Goal: Information Seeking & Learning: Learn about a topic

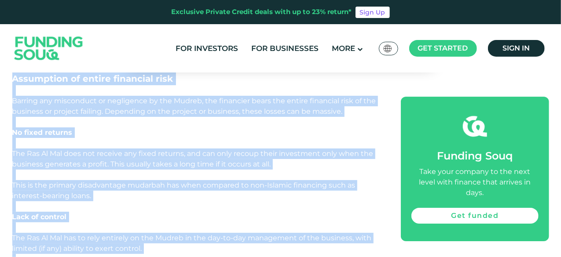
scroll to position [1471, 0]
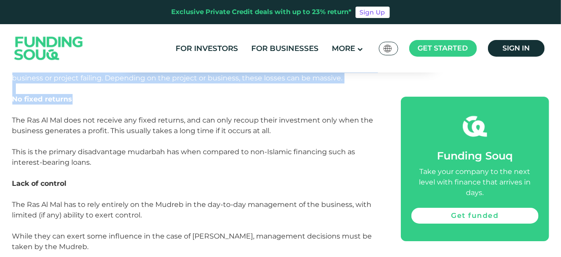
drag, startPoint x: 13, startPoint y: 130, endPoint x: 245, endPoint y: 104, distance: 232.9
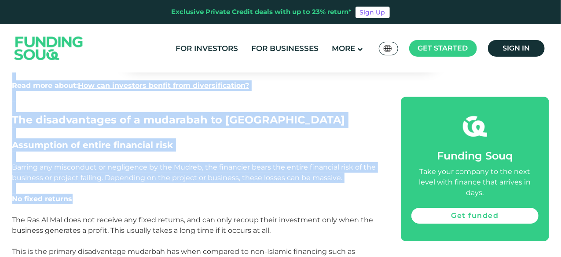
scroll to position [1371, 0]
click at [200, 154] on p at bounding box center [196, 157] width 369 height 11
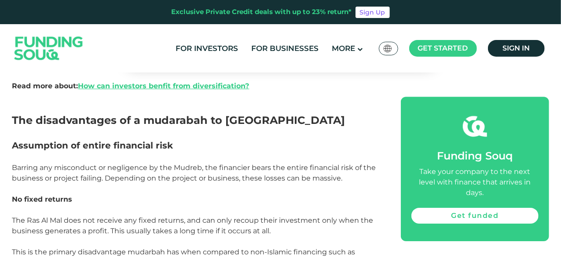
click at [200, 154] on p at bounding box center [196, 157] width 369 height 11
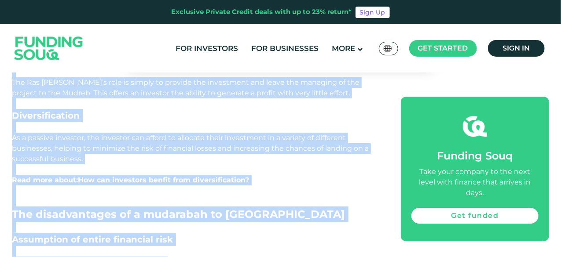
scroll to position [1290, 0]
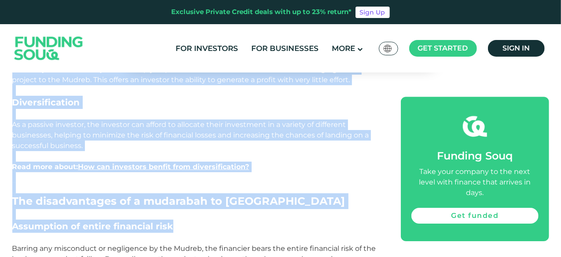
drag, startPoint x: 14, startPoint y: 103, endPoint x: 170, endPoint y: 230, distance: 200.9
click at [154, 101] on h3 "Diversification" at bounding box center [196, 102] width 369 height 13
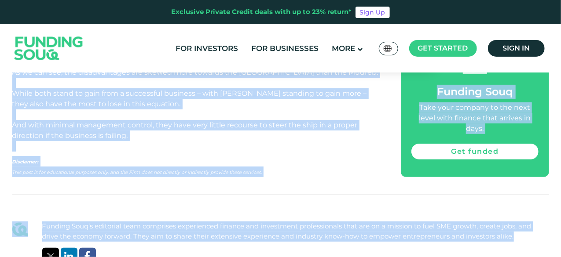
scroll to position [1874, 0]
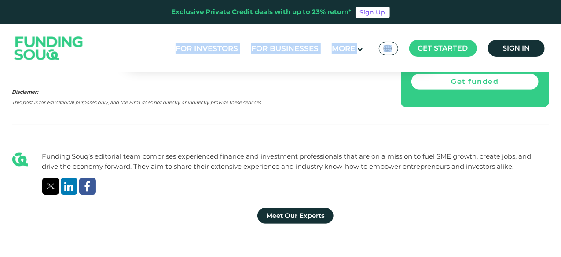
drag, startPoint x: 14, startPoint y: 144, endPoint x: 55, endPoint y: 33, distance: 118.5
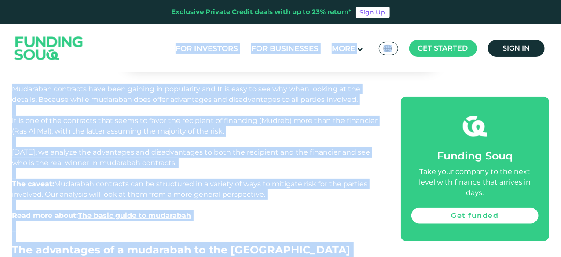
scroll to position [394, 0]
click at [138, 110] on p at bounding box center [196, 109] width 369 height 11
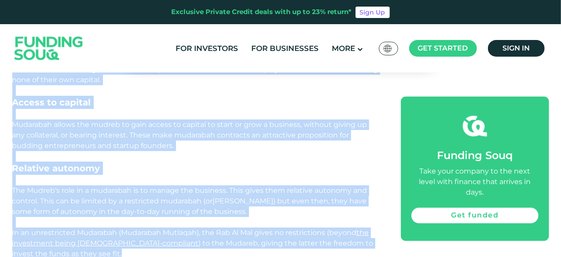
scroll to position [746, 0]
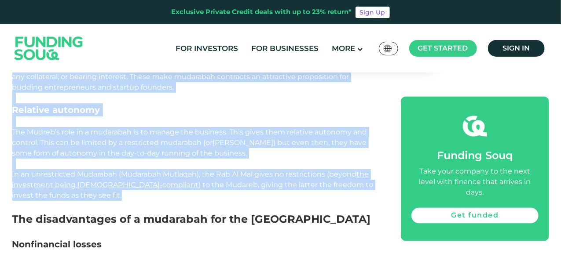
drag, startPoint x: 15, startPoint y: 96, endPoint x: 308, endPoint y: 196, distance: 308.7
copy div "No financial risk The primary advantage to the Mudreb is that they bear no fina…"
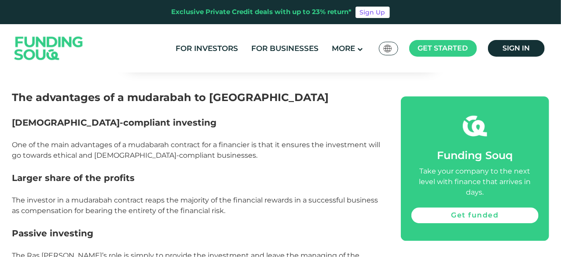
scroll to position [1096, 0]
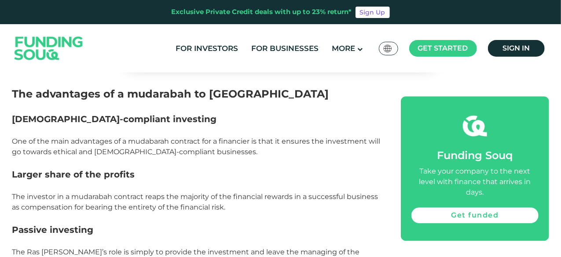
click at [5, 191] on div "Home Blog Business Financing 1" at bounding box center [280, 150] width 561 height 2354
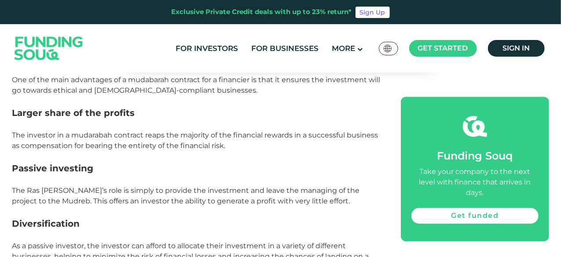
scroll to position [1166, 0]
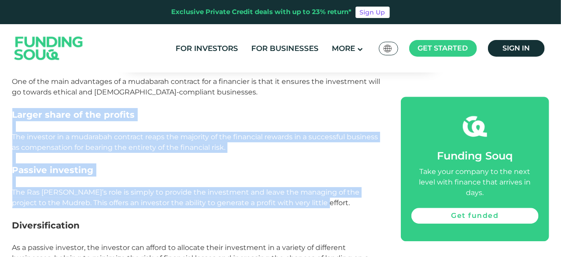
drag, startPoint x: 13, startPoint y: 117, endPoint x: 304, endPoint y: 204, distance: 303.3
click at [304, 204] on div "Mudarabah contracts have been gaining in popularity and It is easy to see why w…" at bounding box center [196, 63] width 369 height 1504
copy div "Larger share of the profits The investor in a mudarabah contract reaps the majo…"
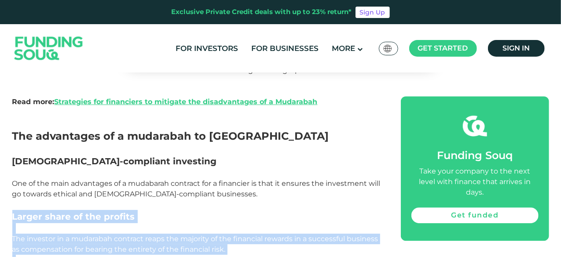
scroll to position [1064, 0]
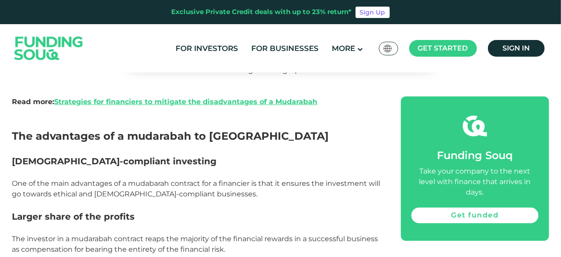
click at [210, 139] on span "The advantages of a mudarabah to Ras Al Mal" at bounding box center [170, 136] width 317 height 13
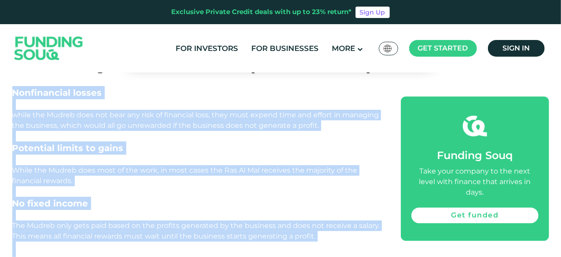
scroll to position [957, 0]
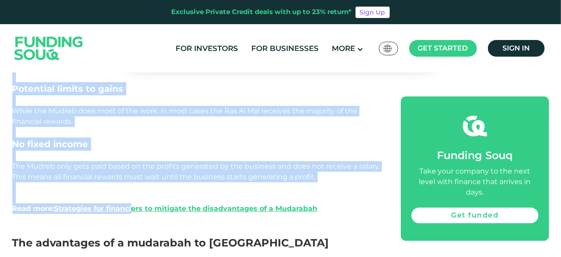
drag, startPoint x: 13, startPoint y: 107, endPoint x: 320, endPoint y: 178, distance: 315.7
copy div "Nonfinancial losses while the Mudreb does not bear any risk of financial loss, …"
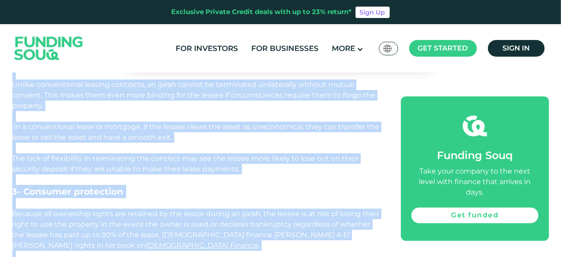
scroll to position [1225, 0]
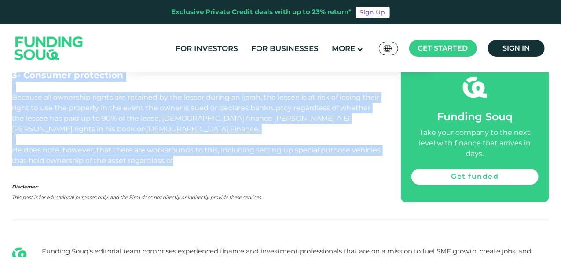
drag, startPoint x: 22, startPoint y: 85, endPoint x: 183, endPoint y: 150, distance: 173.4
copy div "Interest-free and collateral-free financing Ijarah contracts in its various for…"
